Goal: Task Accomplishment & Management: Use online tool/utility

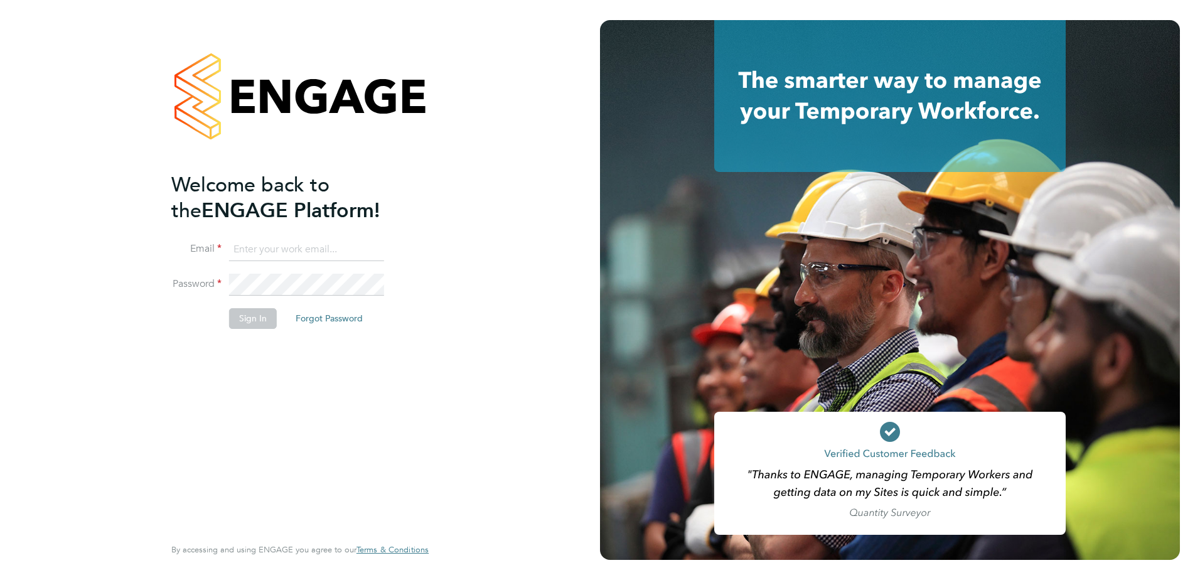
click at [291, 254] on input at bounding box center [306, 249] width 155 height 23
type input "lisa.stanley2@nhs.net"
click at [256, 316] on button "Sign In" at bounding box center [253, 318] width 48 height 20
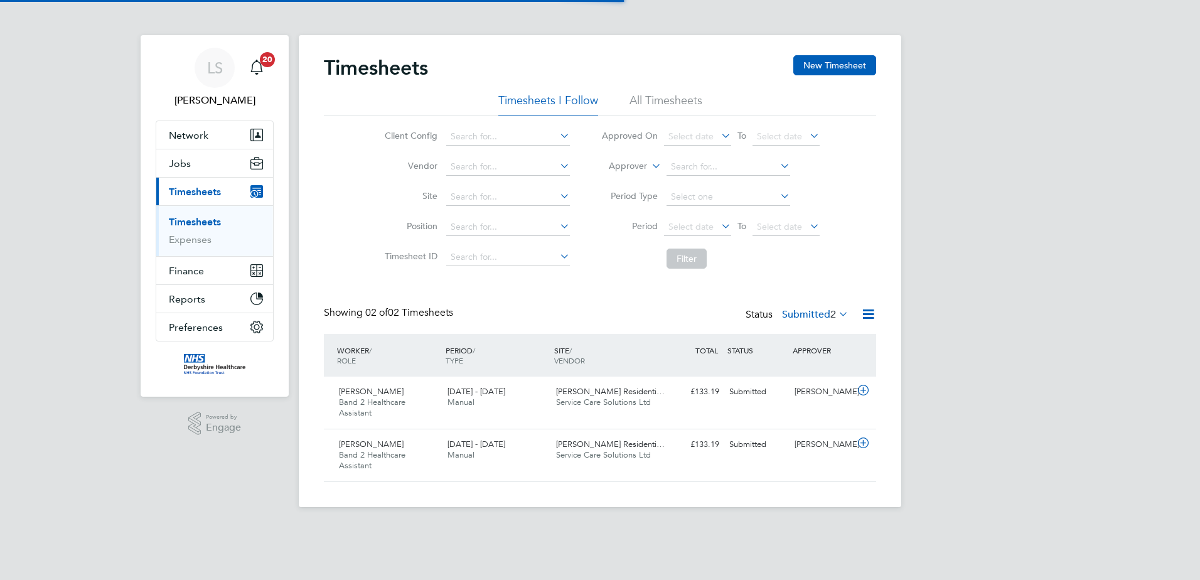
scroll to position [32, 109]
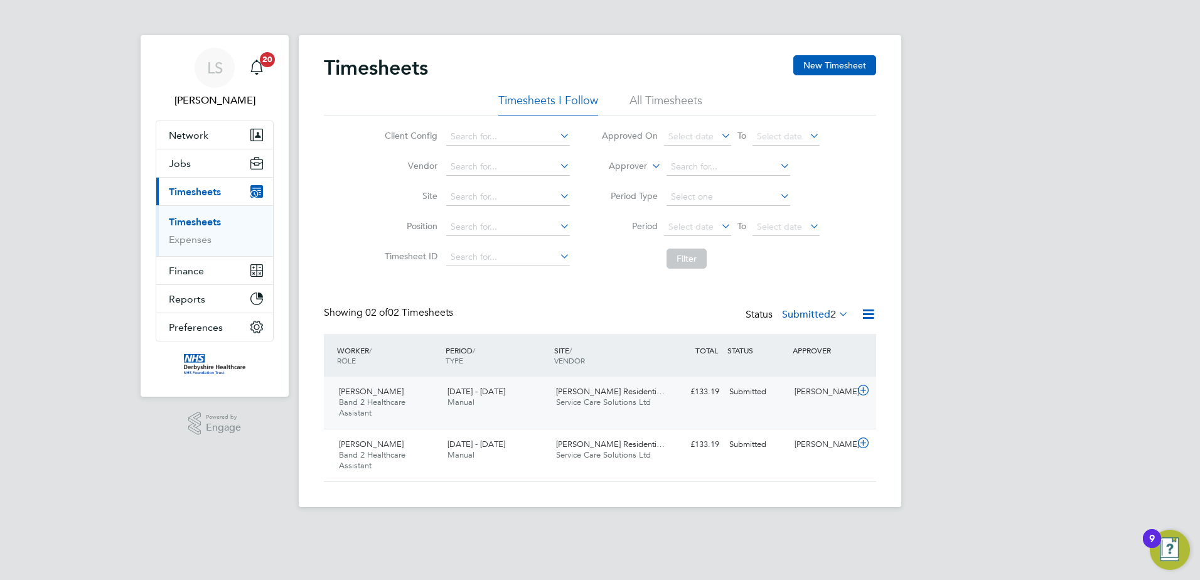
click at [863, 392] on icon at bounding box center [863, 390] width 16 height 10
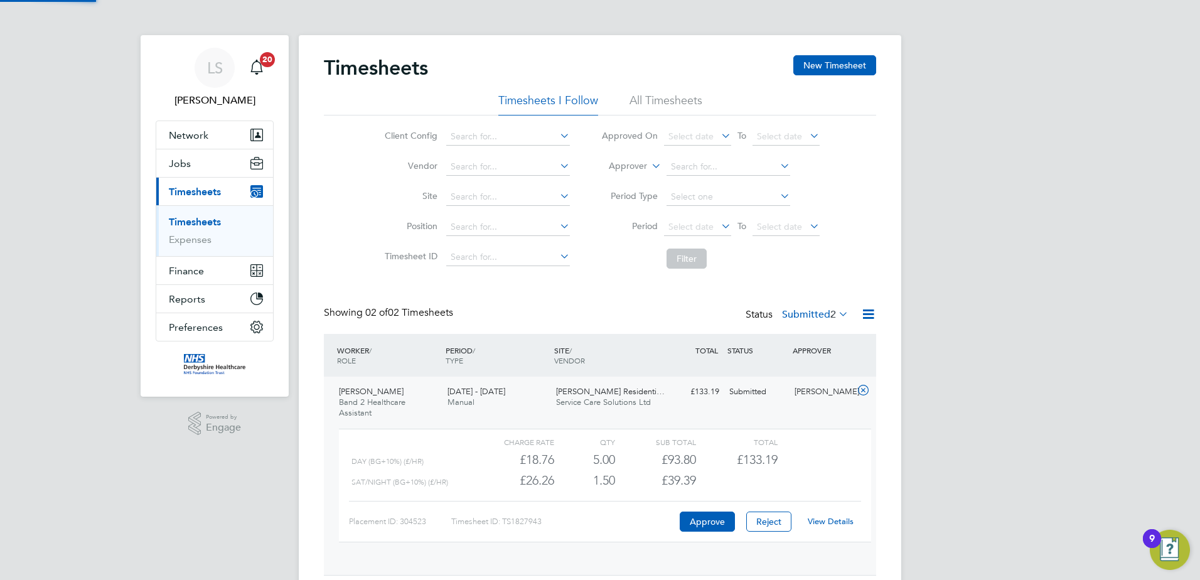
scroll to position [21, 122]
click at [698, 521] on button "Approve" at bounding box center [707, 521] width 55 height 20
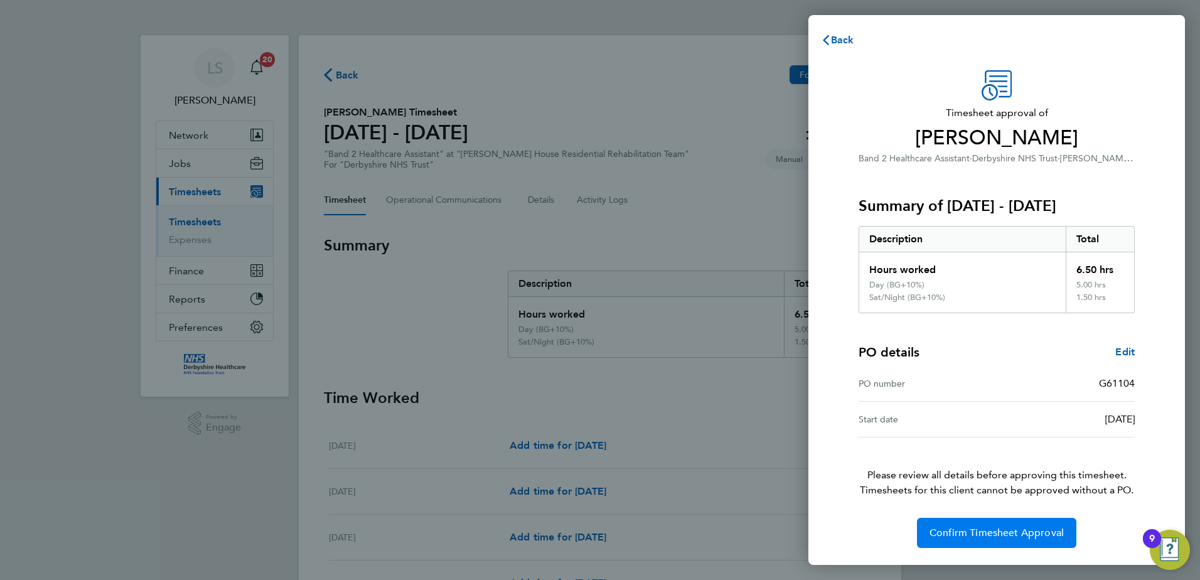
click at [970, 523] on button "Confirm Timesheet Approval" at bounding box center [996, 533] width 159 height 30
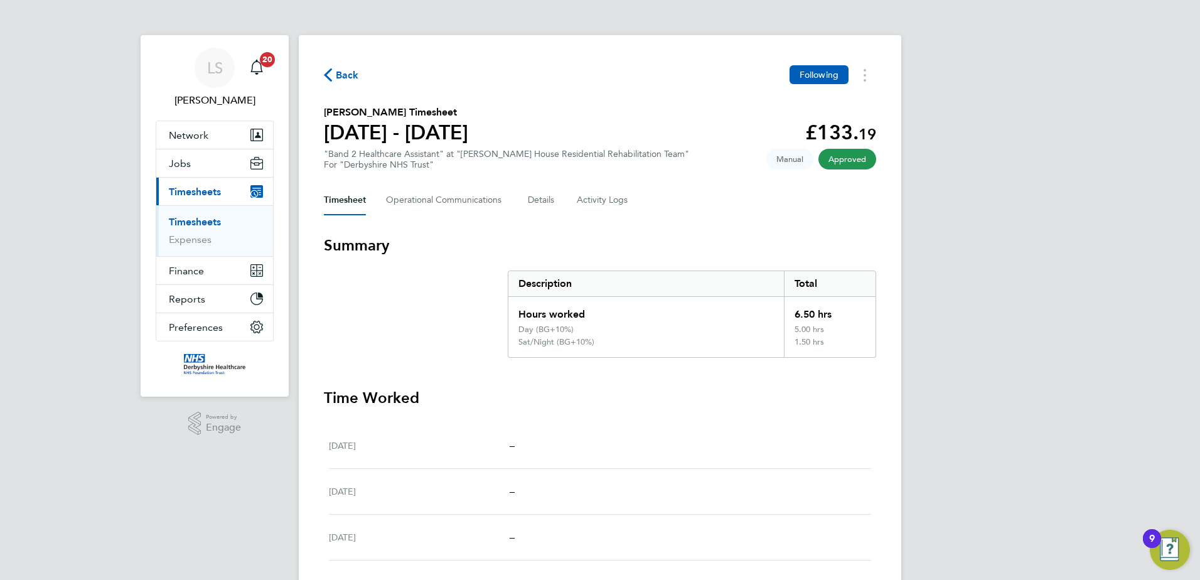
click at [191, 190] on span "Timesheets" at bounding box center [195, 192] width 52 height 12
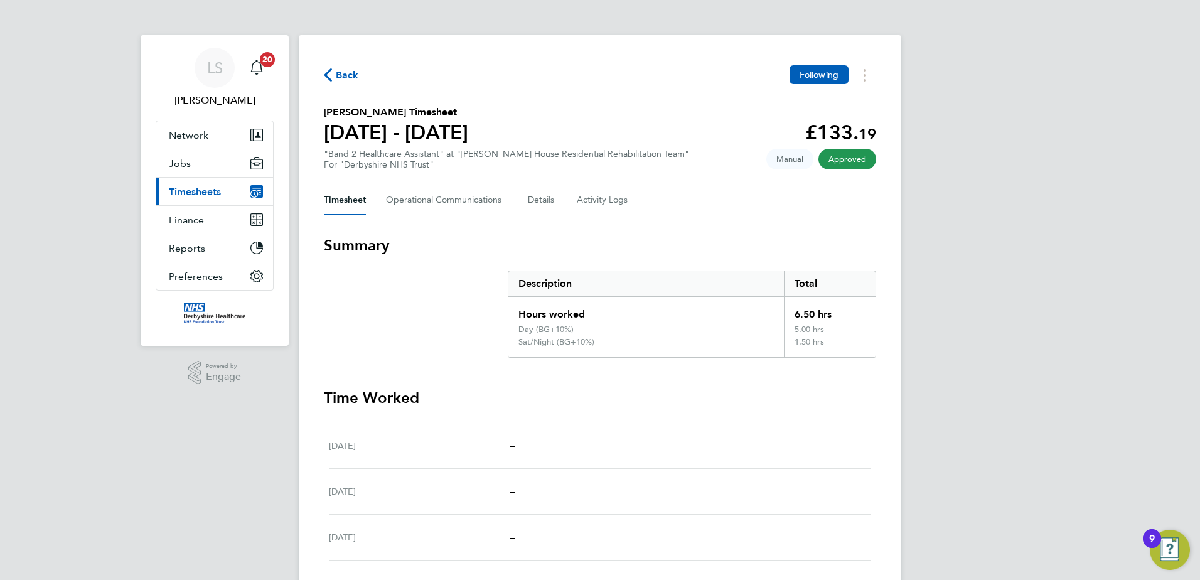
click at [191, 190] on span "Timesheets" at bounding box center [195, 192] width 52 height 12
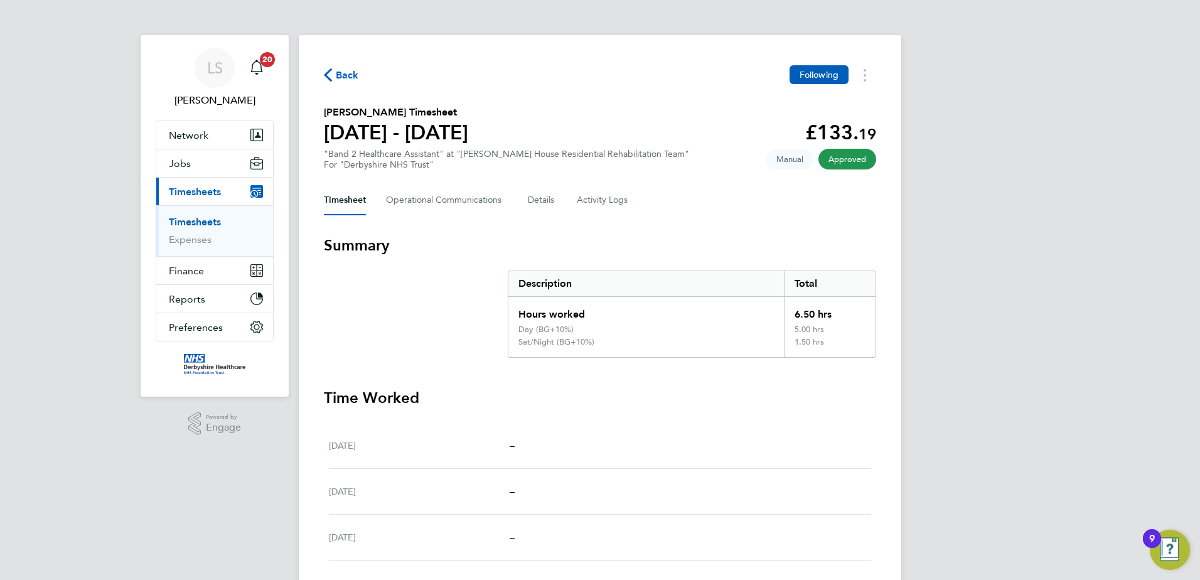
click at [193, 219] on link "Timesheets" at bounding box center [195, 222] width 52 height 12
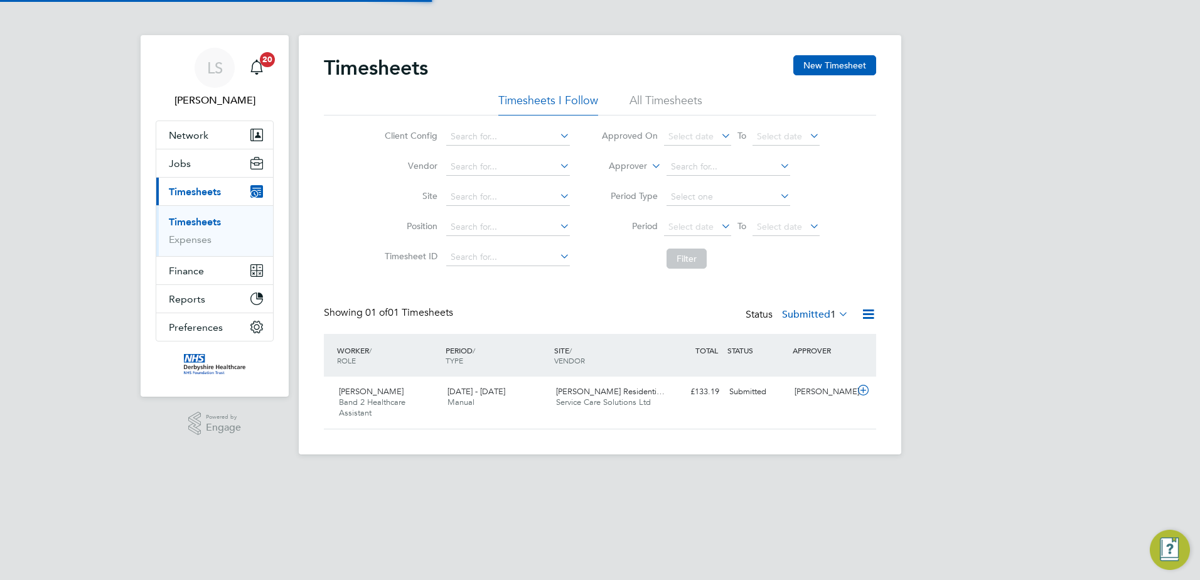
scroll to position [32, 109]
click at [862, 390] on icon at bounding box center [863, 390] width 16 height 10
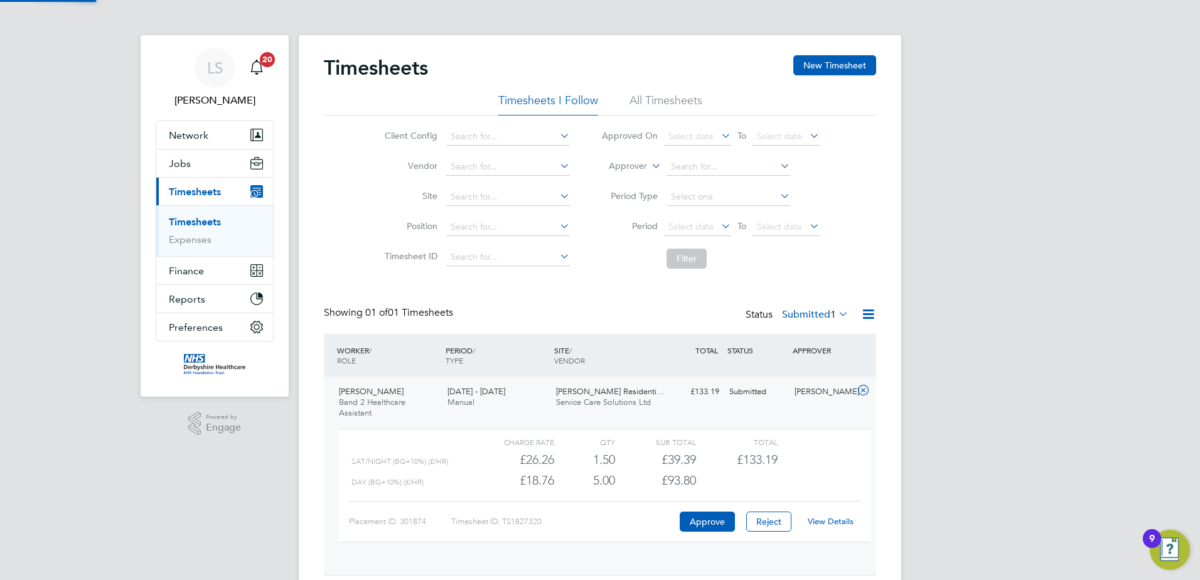
scroll to position [21, 122]
click at [717, 523] on button "Approve" at bounding box center [707, 521] width 55 height 20
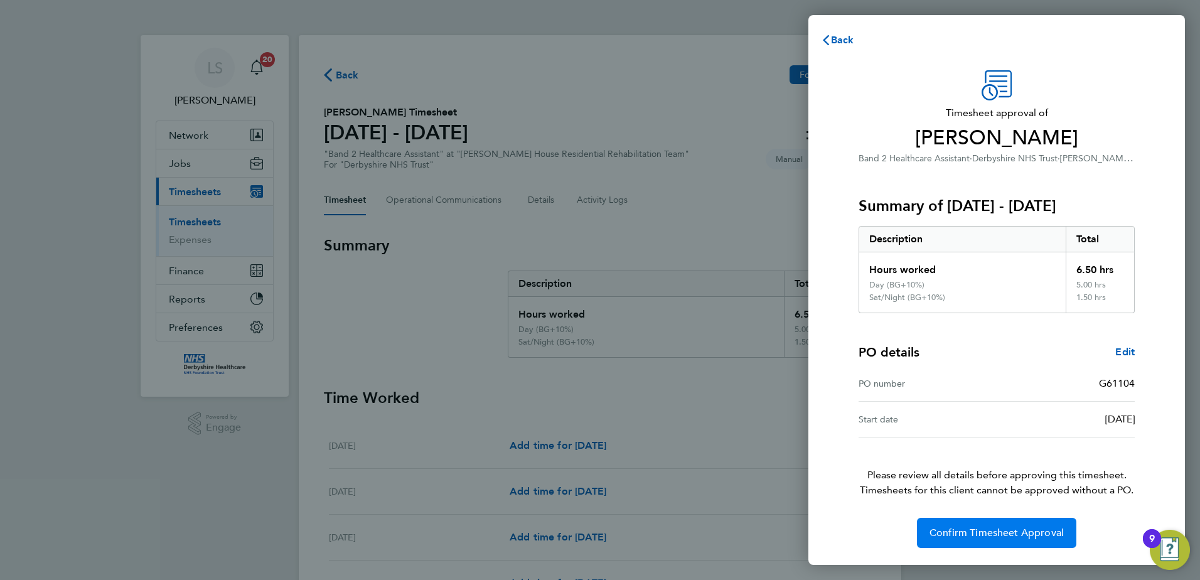
click at [943, 535] on span "Confirm Timesheet Approval" at bounding box center [996, 533] width 134 height 13
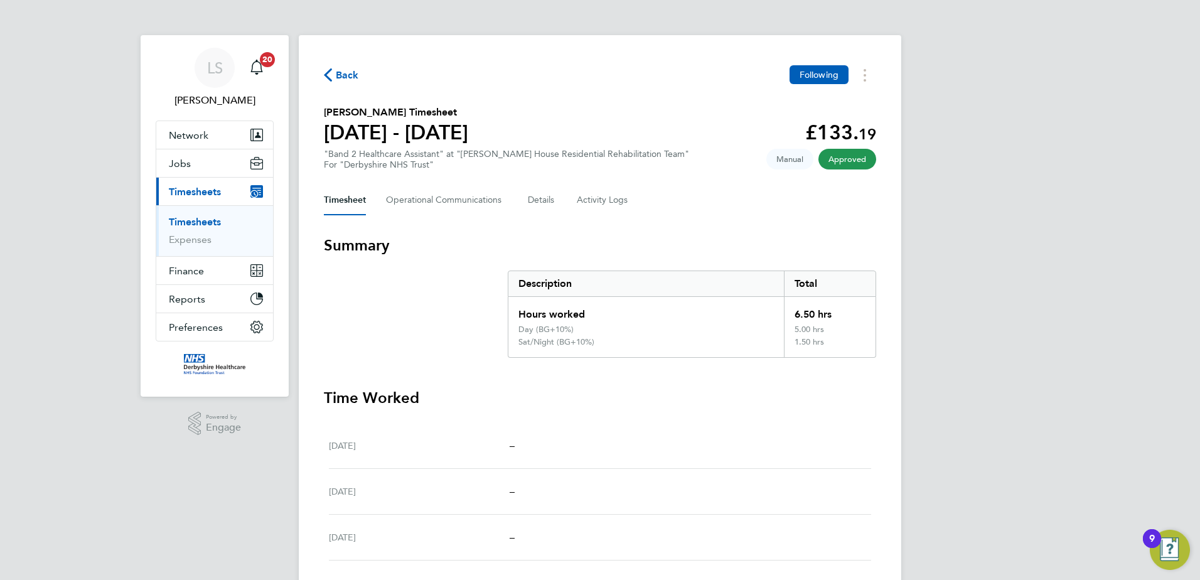
click at [857, 163] on span "Approved" at bounding box center [847, 159] width 58 height 21
